Goal: Task Accomplishment & Management: Manage account settings

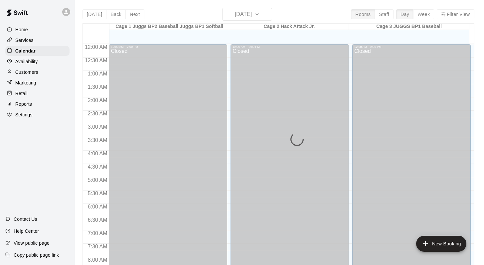
scroll to position [324, 0]
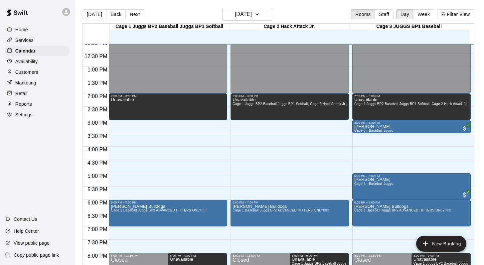
click at [30, 71] on p "Customers" at bounding box center [26, 72] width 23 height 7
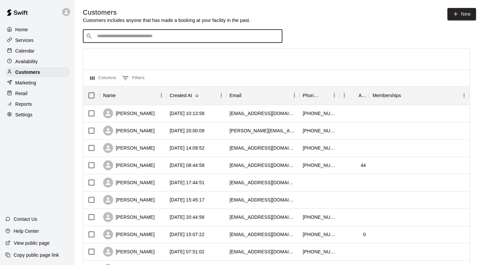
click at [108, 37] on input "Search customers by name or email" at bounding box center [187, 36] width 184 height 7
type input "**********"
click at [110, 53] on p "[PERSON_NAME]" at bounding box center [122, 50] width 41 height 7
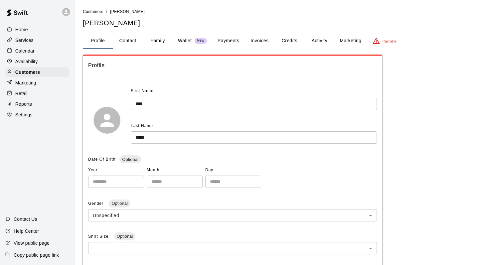
click at [157, 40] on button "Family" at bounding box center [158, 41] width 30 height 16
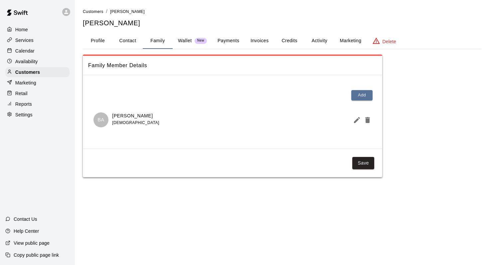
click at [320, 40] on button "Activity" at bounding box center [320, 41] width 30 height 16
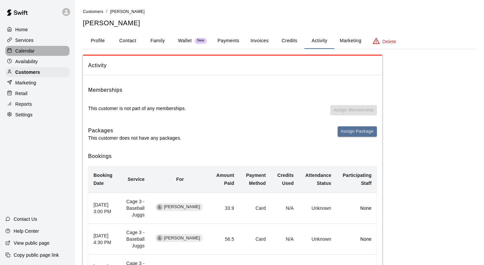
click at [44, 49] on div "Calendar" at bounding box center [37, 51] width 64 height 10
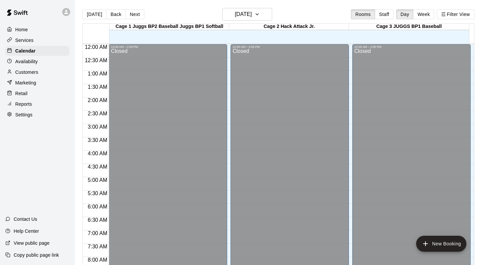
scroll to position [324, 0]
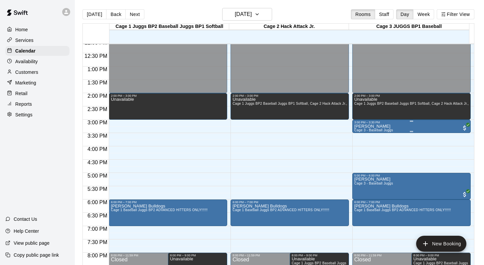
click at [372, 127] on p "[PERSON_NAME]" at bounding box center [374, 127] width 39 height 0
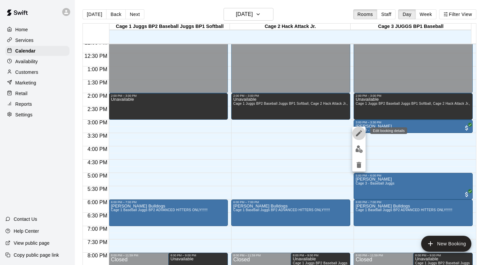
click at [359, 130] on icon "edit" at bounding box center [359, 133] width 8 height 8
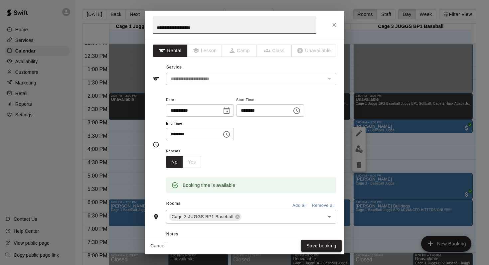
type input "**********"
click at [304, 245] on button "Save booking" at bounding box center [321, 246] width 41 height 12
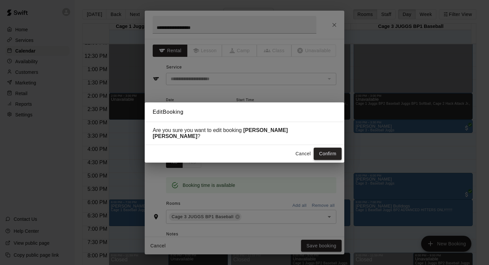
click at [319, 151] on button "Confirm" at bounding box center [328, 154] width 28 height 12
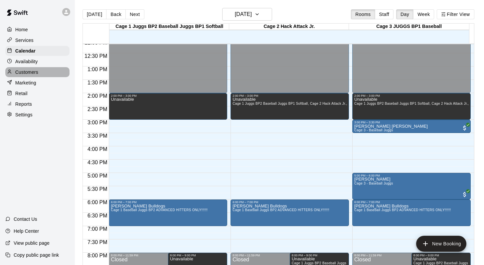
click at [31, 70] on p "Customers" at bounding box center [26, 72] width 23 height 7
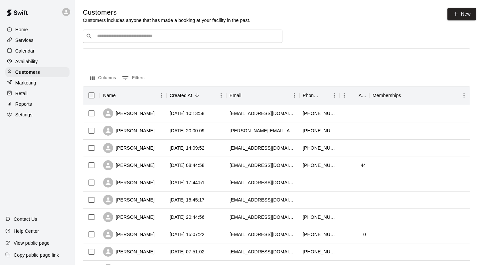
click at [102, 38] on input "Search customers by name or email" at bounding box center [187, 36] width 184 height 7
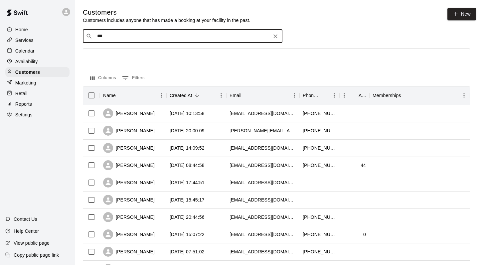
type input "****"
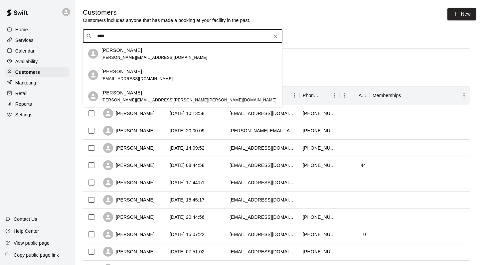
click at [106, 48] on p "[PERSON_NAME]" at bounding box center [122, 50] width 41 height 7
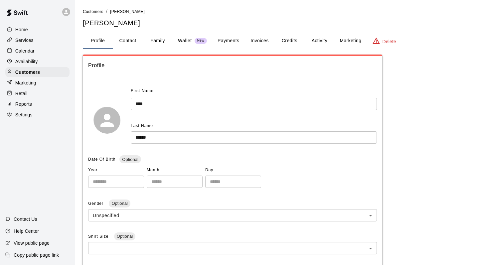
click at [156, 40] on button "Family" at bounding box center [158, 41] width 30 height 16
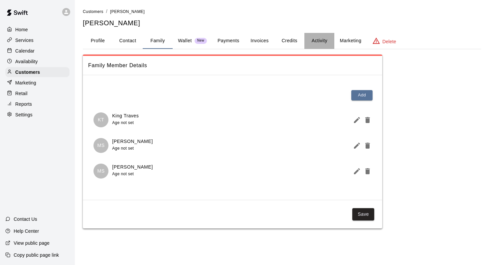
click at [314, 38] on button "Activity" at bounding box center [320, 41] width 30 height 16
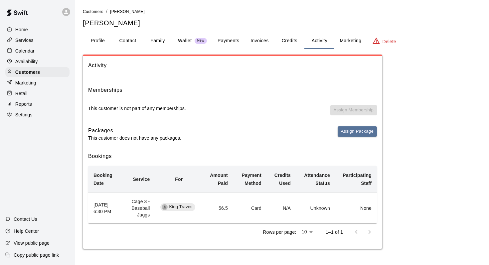
click at [34, 48] on p "Calendar" at bounding box center [24, 51] width 19 height 7
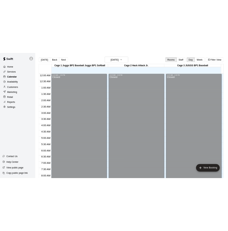
scroll to position [324, 0]
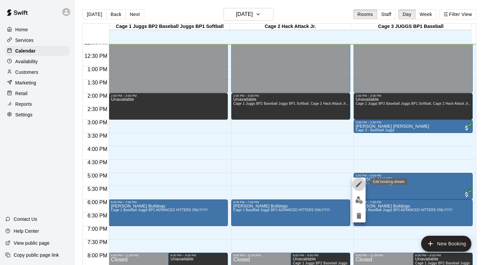
click at [355, 186] on icon "edit" at bounding box center [359, 184] width 8 height 8
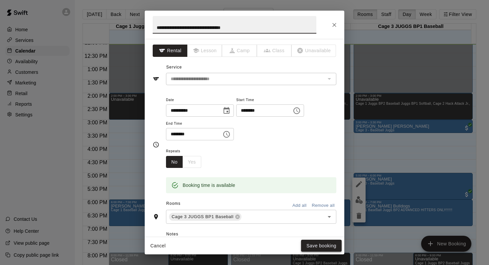
type input "**********"
click at [309, 245] on button "Save booking" at bounding box center [321, 246] width 41 height 12
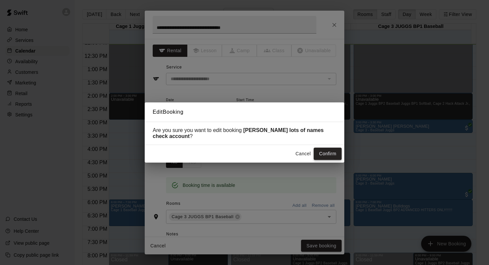
click at [316, 150] on button "Confirm" at bounding box center [328, 154] width 28 height 12
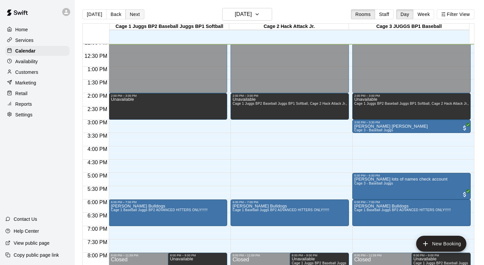
click at [135, 13] on button "Next" at bounding box center [135, 14] width 19 height 10
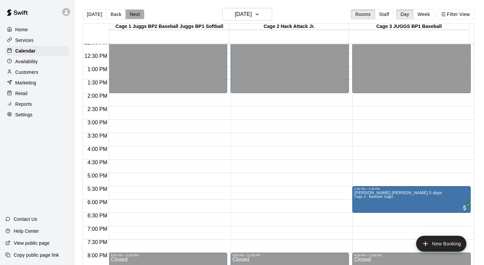
click at [135, 13] on button "Next" at bounding box center [135, 14] width 19 height 10
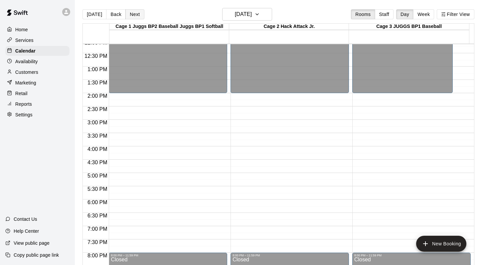
click at [135, 13] on button "Next" at bounding box center [135, 14] width 19 height 10
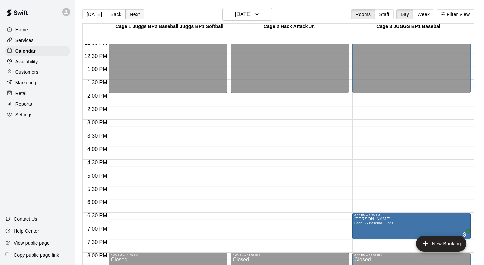
click at [135, 13] on button "Next" at bounding box center [135, 14] width 19 height 10
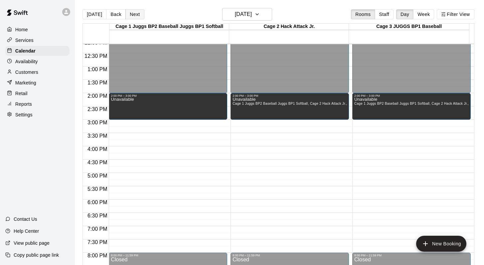
click at [135, 13] on button "Next" at bounding box center [135, 14] width 19 height 10
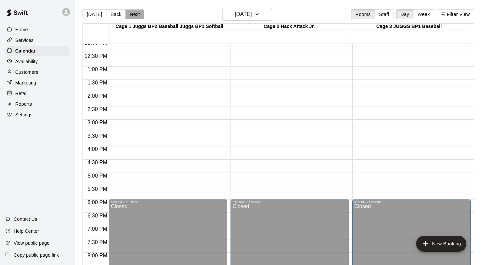
click at [135, 13] on button "Next" at bounding box center [135, 14] width 19 height 10
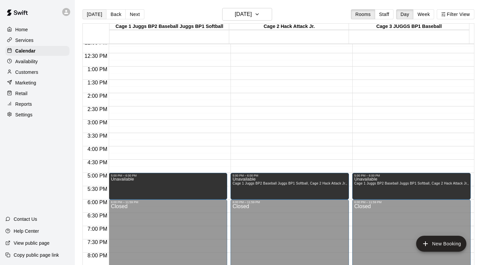
click at [96, 14] on button "[DATE]" at bounding box center [95, 14] width 24 height 10
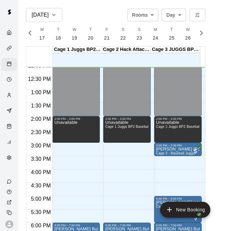
scroll to position [0, 2787]
